Goal: Check status: Check status

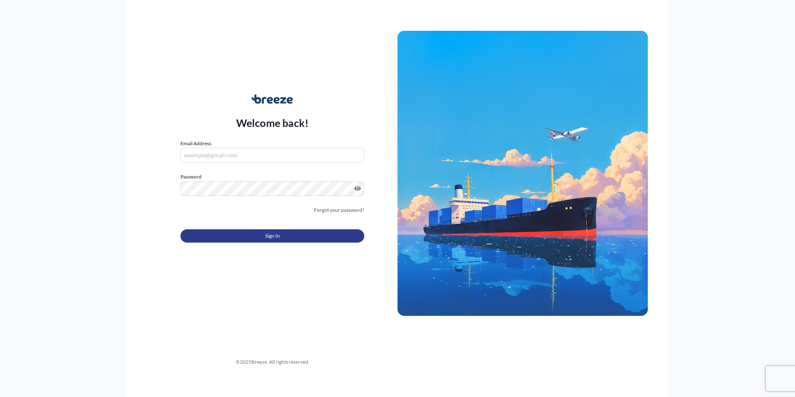
type input "[PERSON_NAME][EMAIL_ADDRESS][DOMAIN_NAME]"
click at [269, 239] on span "Sign In" at bounding box center [272, 236] width 15 height 8
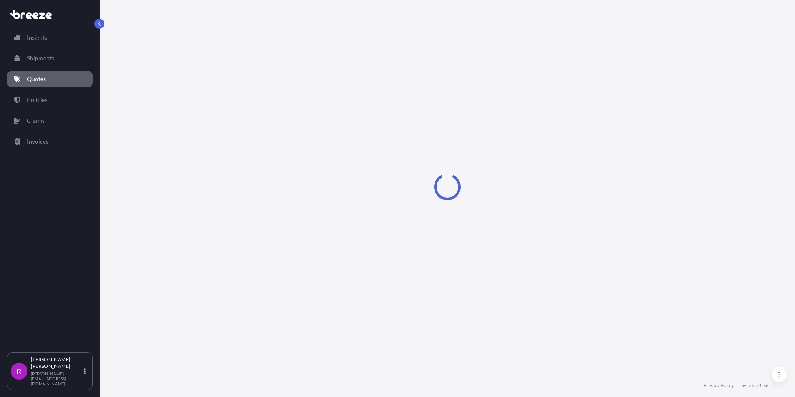
select select "Road"
select select "Air"
select select "1"
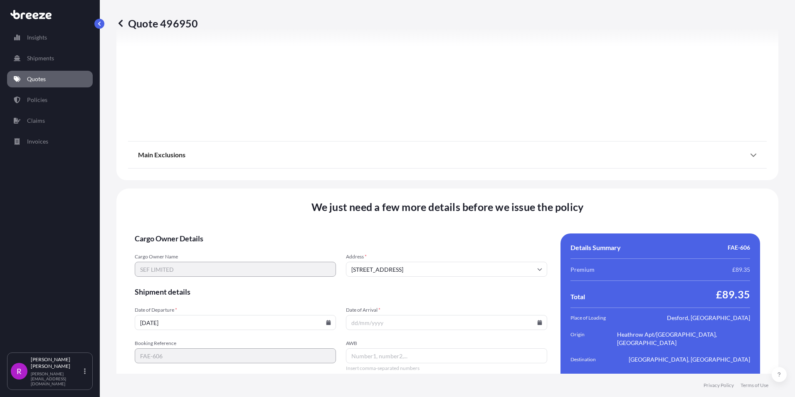
scroll to position [989, 0]
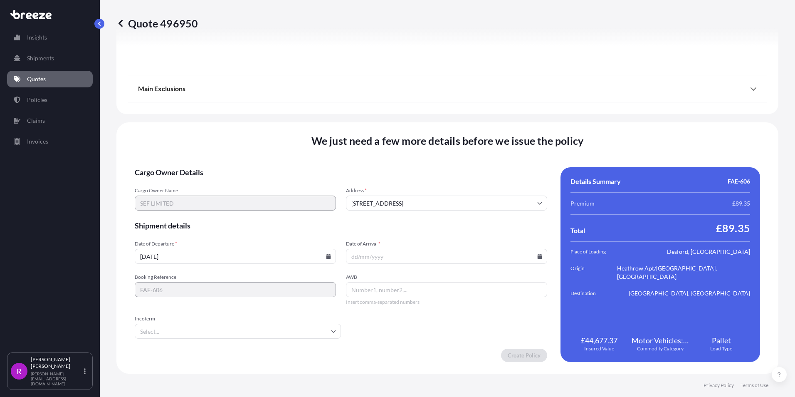
click at [354, 258] on input "Date of Arrival *" at bounding box center [446, 256] width 201 height 15
type input "[DATE]"
click at [363, 293] on input "AWB" at bounding box center [446, 289] width 201 height 15
paste input "147 9296 7162"
type input "147 9296 7162"
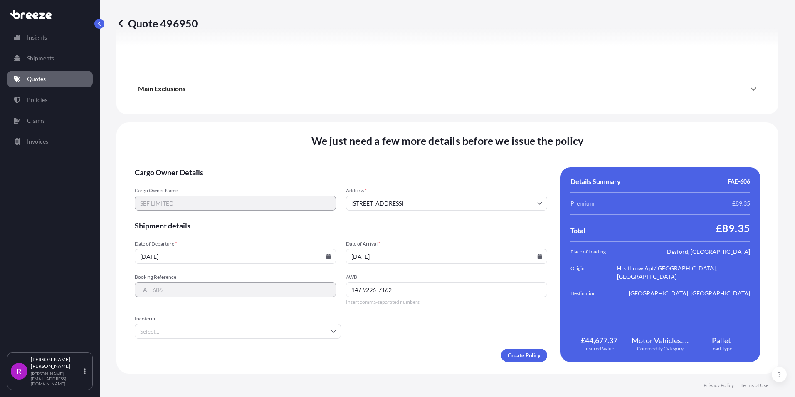
click at [160, 334] on input "Incoterm" at bounding box center [238, 330] width 206 height 15
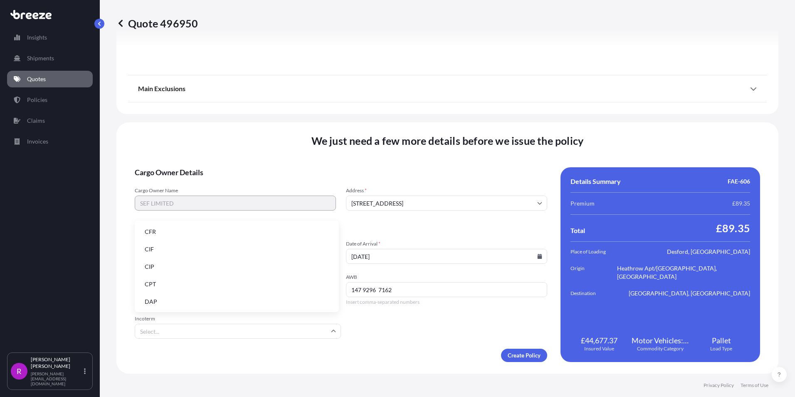
click at [154, 249] on li "CIF" at bounding box center [236, 249] width 197 height 16
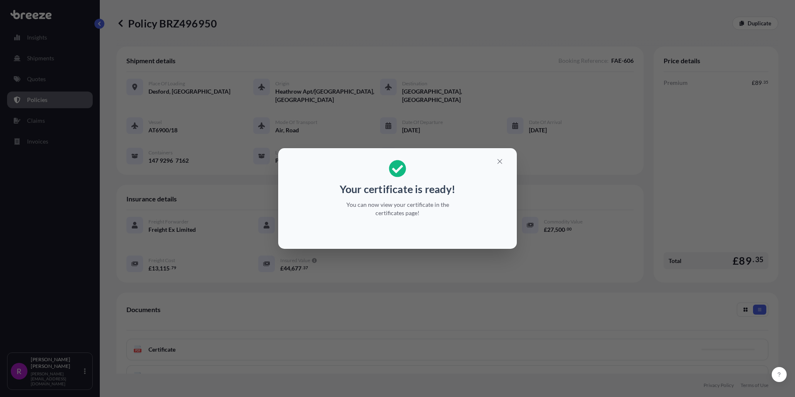
click at [436, 293] on div "Your certificate is ready! You can now view your certificate in the certificate…" at bounding box center [397, 198] width 795 height 397
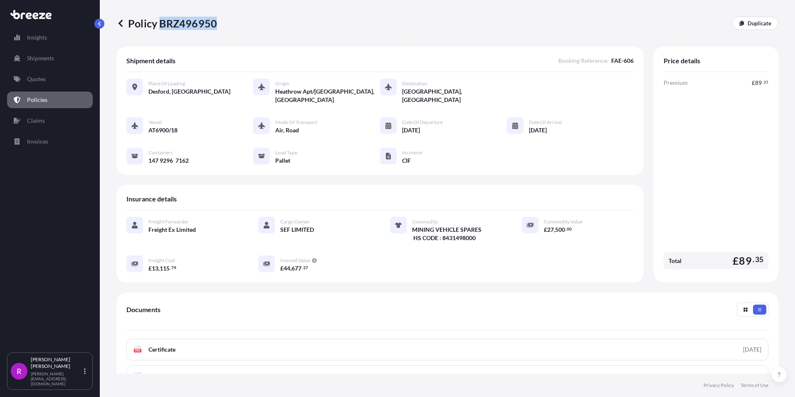
drag, startPoint x: 159, startPoint y: 22, endPoint x: 214, endPoint y: 26, distance: 54.6
click at [214, 26] on p "Policy BRZ496950" at bounding box center [166, 23] width 101 height 13
drag, startPoint x: 214, startPoint y: 26, endPoint x: 199, endPoint y: 24, distance: 15.1
copy p "BRZ496950"
